Goal: Information Seeking & Learning: Learn about a topic

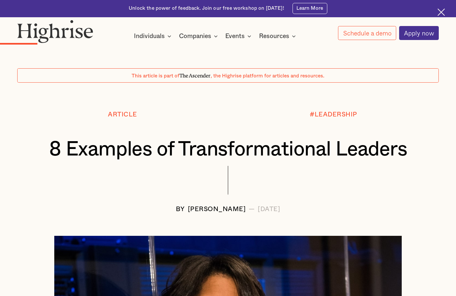
scroll to position [541, 0]
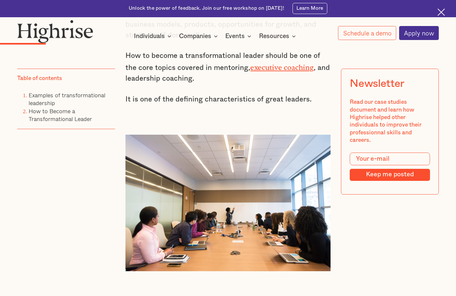
click at [156, 105] on p "It is one of the defining characteristics of great leaders." at bounding box center [227, 99] width 205 height 11
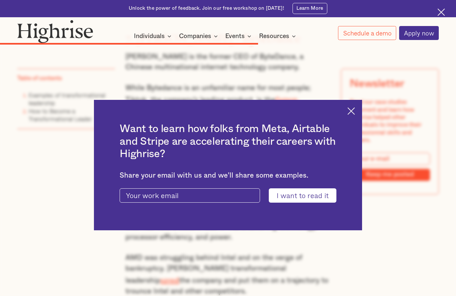
click at [361, 108] on div "Want to learn how folks from Meta, Airtable and Stripe are accelerating their c…" at bounding box center [228, 165] width 268 height 130
click at [353, 111] on img at bounding box center [350, 110] width 7 height 7
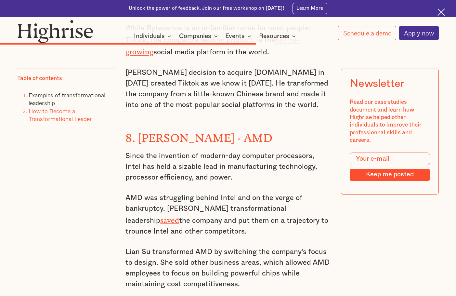
scroll to position [2201, 0]
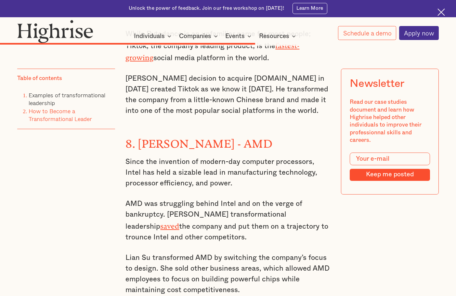
click at [230, 198] on p "AMD was struggling behind Intel and on the verge of bankruptcy. [PERSON_NAME] t…" at bounding box center [227, 220] width 205 height 44
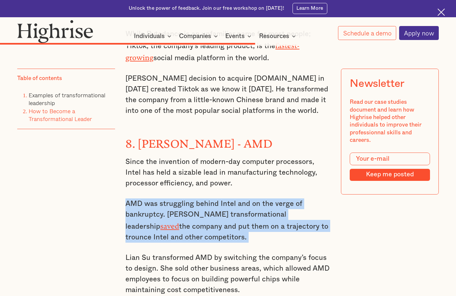
click at [230, 198] on p "AMD was struggling behind Intel and on the verge of bankruptcy. [PERSON_NAME] t…" at bounding box center [227, 220] width 205 height 44
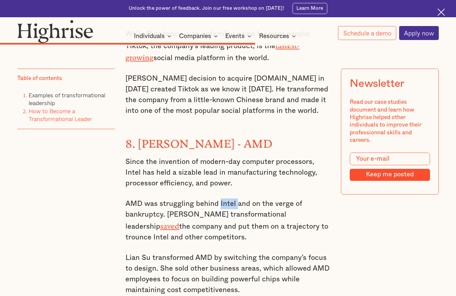
click at [230, 198] on p "AMD was struggling behind Intel and on the verge of bankruptcy. [PERSON_NAME] t…" at bounding box center [227, 220] width 205 height 44
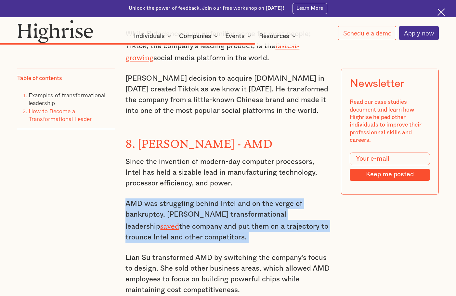
click at [230, 198] on p "AMD was struggling behind Intel and on the verge of bankruptcy. [PERSON_NAME] t…" at bounding box center [227, 220] width 205 height 44
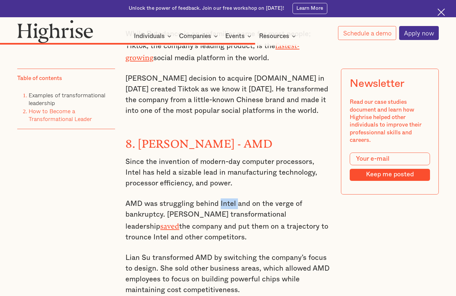
click at [230, 198] on p "AMD was struggling behind Intel and on the verge of bankruptcy. [PERSON_NAME] t…" at bounding box center [227, 220] width 205 height 44
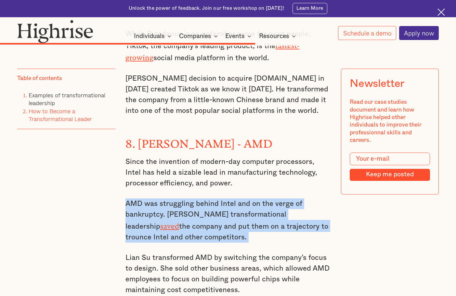
click at [230, 198] on p "AMD was struggling behind Intel and on the verge of bankruptcy. [PERSON_NAME] t…" at bounding box center [227, 220] width 205 height 44
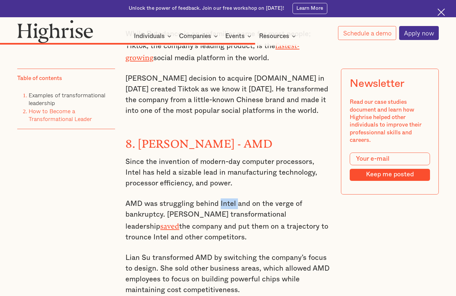
click at [230, 198] on p "AMD was struggling behind Intel and on the verge of bankruptcy. [PERSON_NAME] t…" at bounding box center [227, 220] width 205 height 44
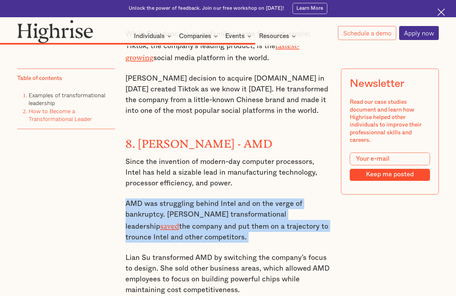
click at [230, 198] on p "AMD was struggling behind Intel and on the verge of bankruptcy. [PERSON_NAME] t…" at bounding box center [227, 220] width 205 height 44
click at [229, 198] on p "AMD was struggling behind Intel and on the verge of bankruptcy. [PERSON_NAME] t…" at bounding box center [227, 220] width 205 height 44
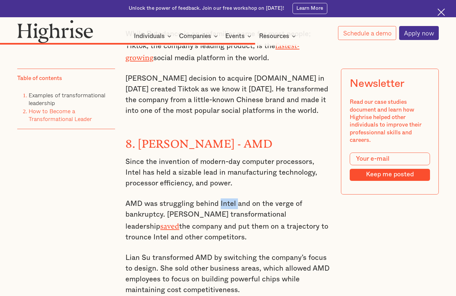
click at [229, 198] on p "AMD was struggling behind Intel and on the verge of bankruptcy. [PERSON_NAME] t…" at bounding box center [227, 220] width 205 height 44
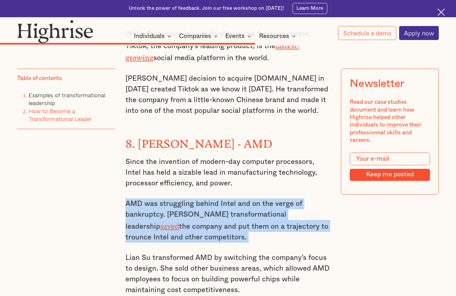
click at [229, 198] on p "AMD was struggling behind Intel and on the verge of bankruptcy. [PERSON_NAME] t…" at bounding box center [227, 220] width 205 height 44
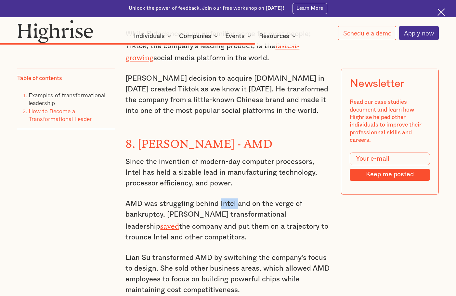
click at [229, 198] on p "AMD was struggling behind Intel and on the verge of bankruptcy. [PERSON_NAME] t…" at bounding box center [227, 220] width 205 height 44
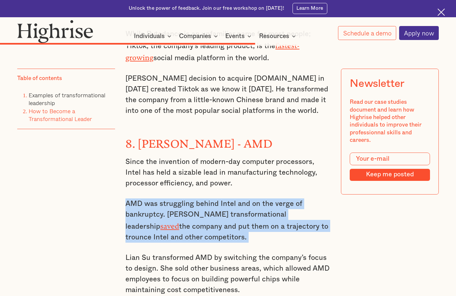
click at [229, 198] on p "AMD was struggling behind Intel and on the verge of bankruptcy. [PERSON_NAME] t…" at bounding box center [227, 220] width 205 height 44
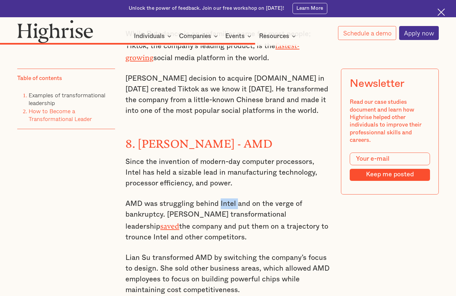
click at [229, 198] on p "AMD was struggling behind Intel and on the verge of bankruptcy. [PERSON_NAME] t…" at bounding box center [227, 220] width 205 height 44
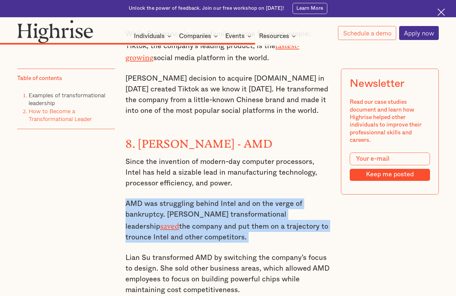
click at [229, 198] on p "AMD was struggling behind Intel and on the verge of bankruptcy. [PERSON_NAME] t…" at bounding box center [227, 220] width 205 height 44
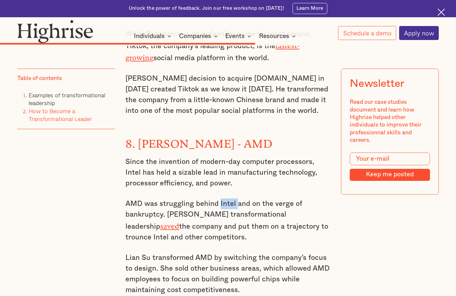
click at [229, 198] on p "AMD was struggling behind Intel and on the verge of bankruptcy. [PERSON_NAME] t…" at bounding box center [227, 220] width 205 height 44
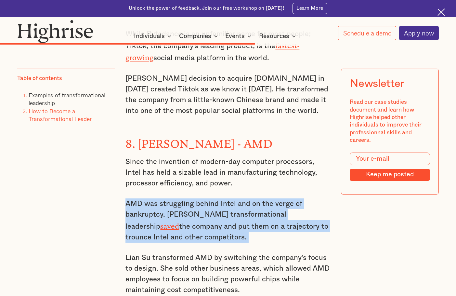
click at [229, 198] on p "AMD was struggling behind Intel and on the verge of bankruptcy. [PERSON_NAME] t…" at bounding box center [227, 220] width 205 height 44
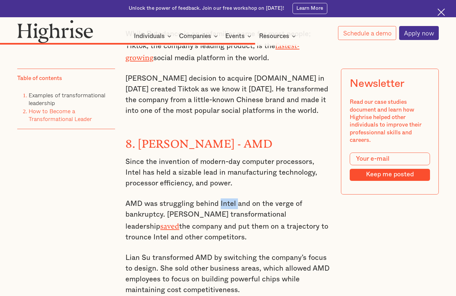
click at [229, 198] on p "AMD was struggling behind Intel and on the verge of bankruptcy. [PERSON_NAME] t…" at bounding box center [227, 220] width 205 height 44
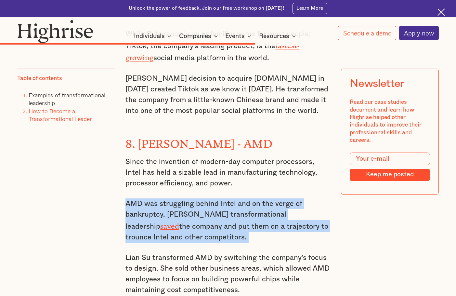
click at [229, 198] on p "AMD was struggling behind Intel and on the verge of bankruptcy. [PERSON_NAME] t…" at bounding box center [227, 220] width 205 height 44
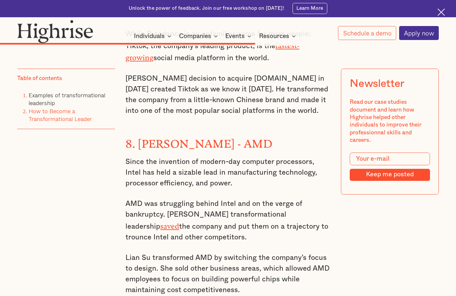
click at [221, 198] on p "AMD was struggling behind Intel and on the verge of bankruptcy. [PERSON_NAME] t…" at bounding box center [227, 220] width 205 height 44
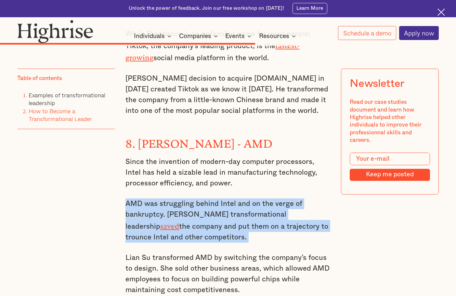
click at [221, 198] on p "AMD was struggling behind Intel and on the verge of bankruptcy. [PERSON_NAME] t…" at bounding box center [227, 220] width 205 height 44
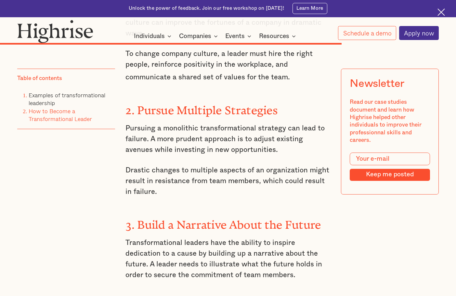
scroll to position [2959, 0]
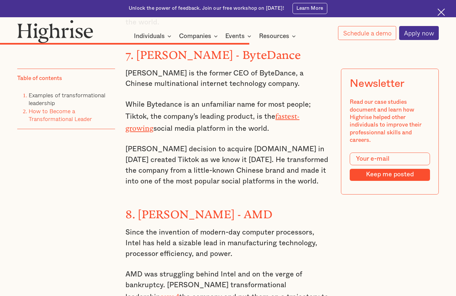
scroll to position [2093, 0]
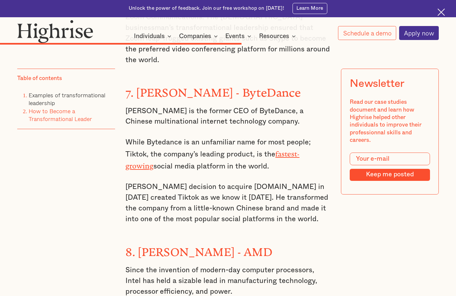
click at [223, 242] on h3 "8. [PERSON_NAME] - AMD" at bounding box center [227, 251] width 205 height 18
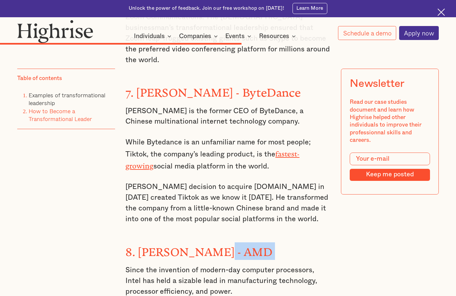
click at [223, 242] on h3 "8. [PERSON_NAME] - AMD" at bounding box center [227, 251] width 205 height 18
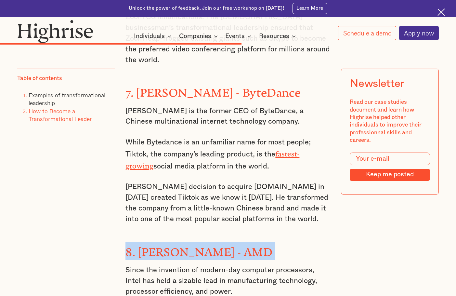
click at [223, 242] on h3 "8. [PERSON_NAME] - AMD" at bounding box center [227, 251] width 205 height 18
click at [221, 242] on h3 "8. [PERSON_NAME] - AMD" at bounding box center [227, 251] width 205 height 18
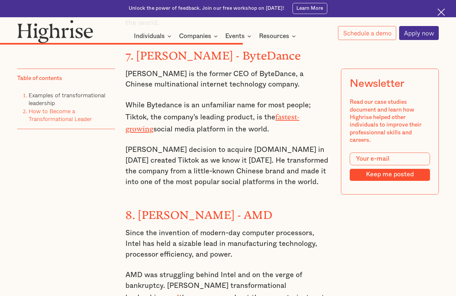
scroll to position [2201, 0]
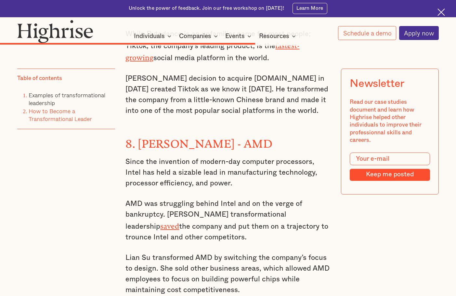
drag, startPoint x: 102, startPoint y: 177, endPoint x: 107, endPoint y: 178, distance: 4.9
click at [107, 177] on div "Table of contents Examples of transformational leadership How to Become a Trans…" at bounding box center [66, 139] width 98 height 142
click at [248, 156] on p "Since the invention of modern-day computer processors, Intel has held a sizable…" at bounding box center [227, 172] width 205 height 32
